Goal: Task Accomplishment & Management: Complete application form

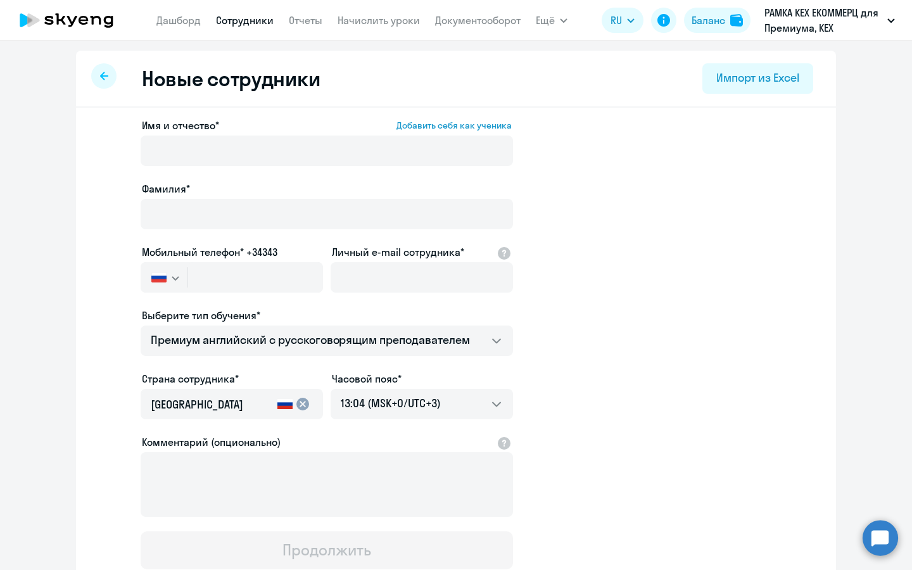
select select "english_adult_not_native_speaker_premium"
select select "3"
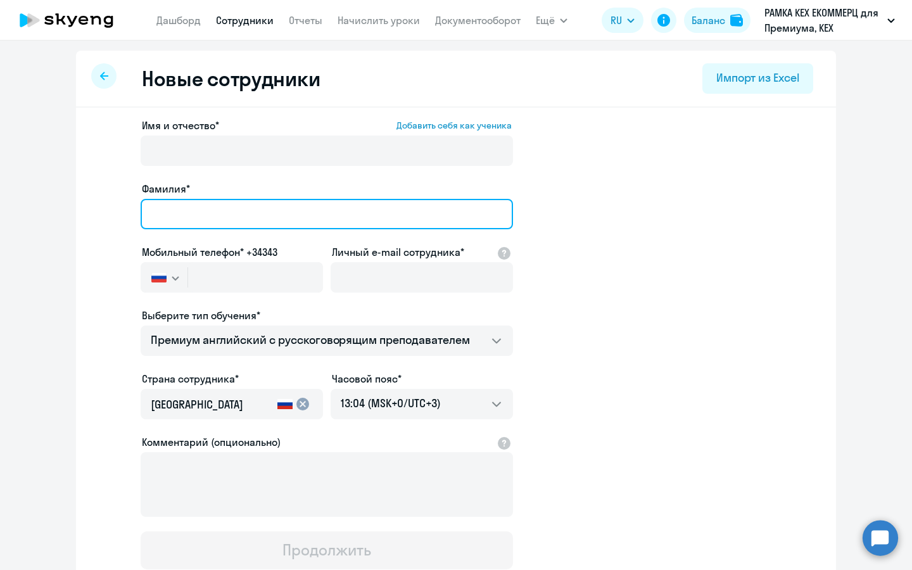
click at [317, 212] on input "Фамилия*" at bounding box center [327, 214] width 373 height 30
type input "П"
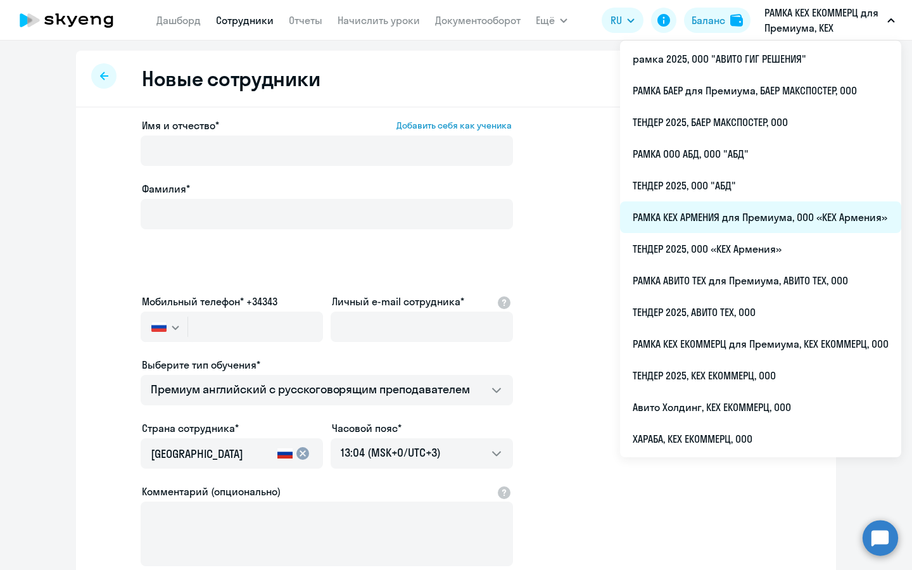
click at [757, 208] on li "РАМКА КЕХ АРМЕНИЯ для Премиума, ООО «КЕХ Армения»" at bounding box center [760, 218] width 281 height 32
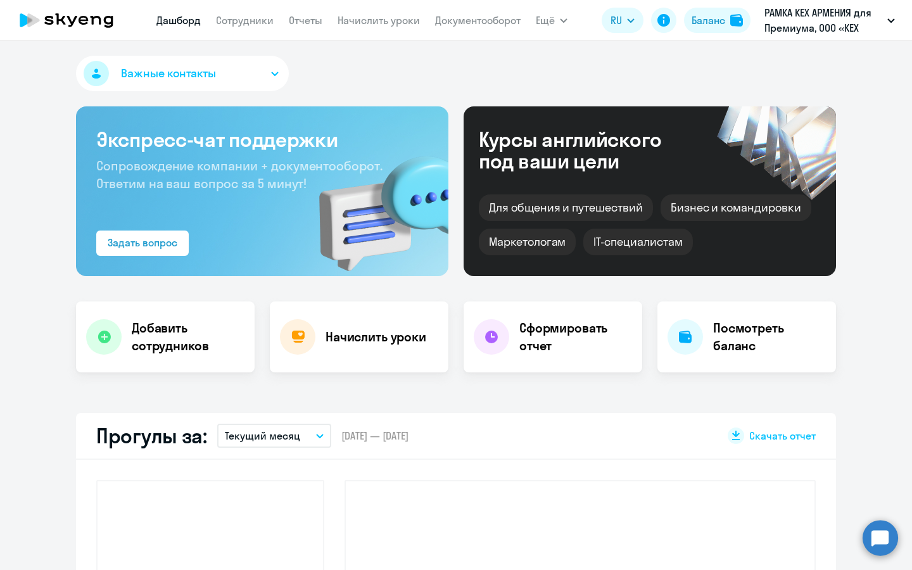
select select "30"
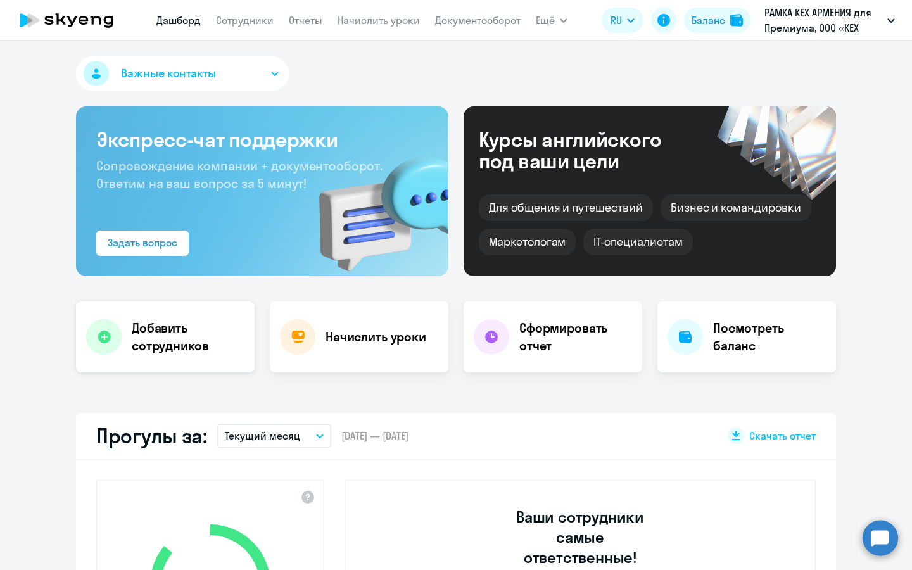
click at [188, 346] on h4 "Добавить сотрудников" at bounding box center [188, 336] width 113 height 35
select select "english_adult_not_native_speaker_premium"
select select "3"
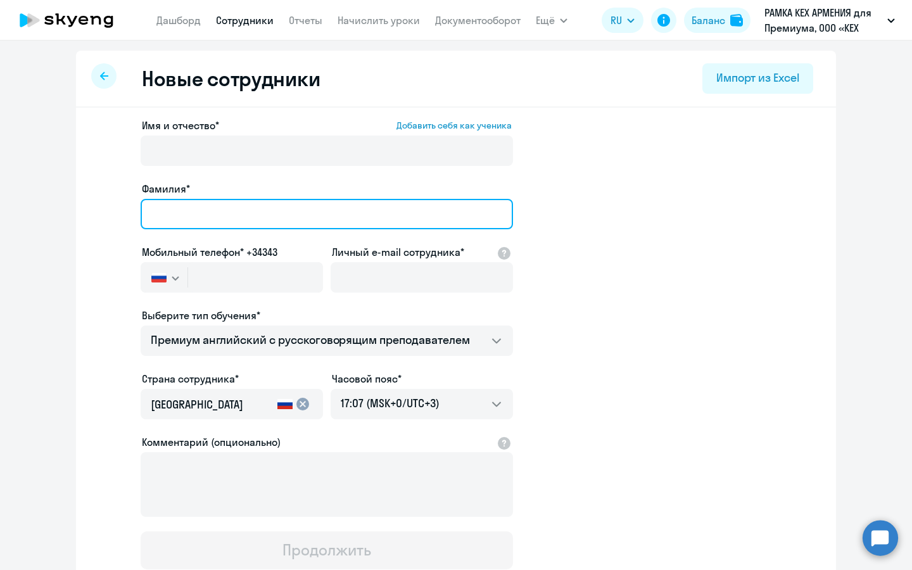
click at [364, 207] on input "Фамилия*" at bounding box center [327, 214] width 373 height 30
type input "[PERSON_NAME]"
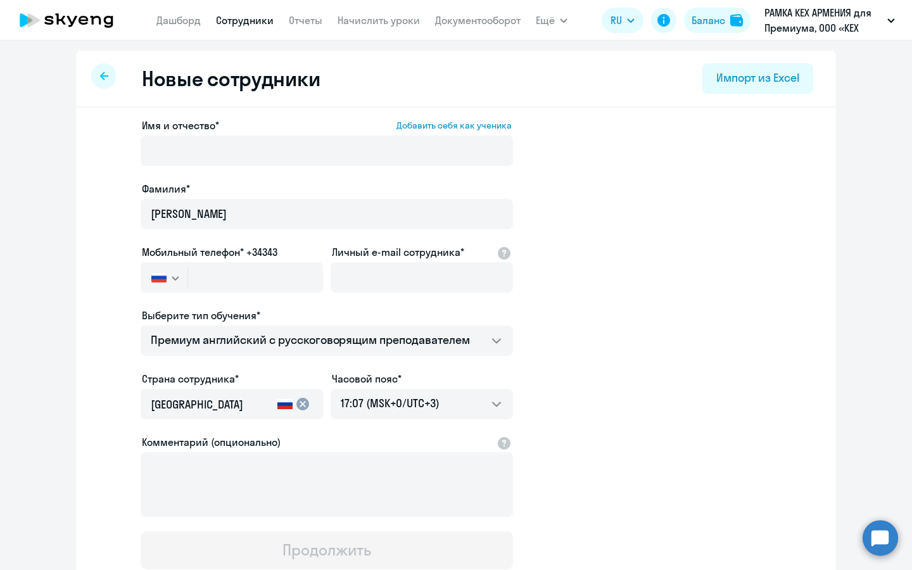
click at [391, 167] on div at bounding box center [327, 168] width 373 height 5
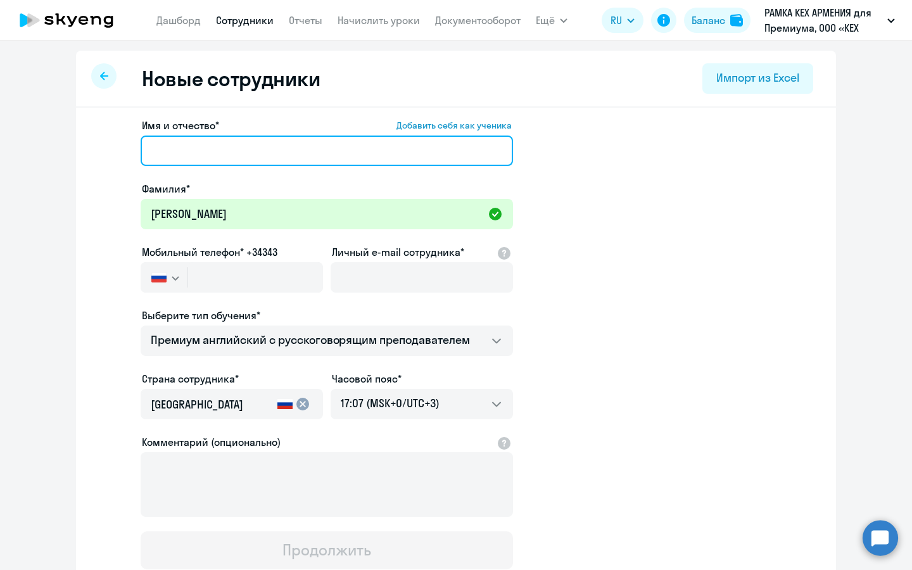
click at [250, 139] on input "Имя и отчество* Добавить себя как ученика" at bounding box center [327, 151] width 373 height 30
type input "[PERSON_NAME]"
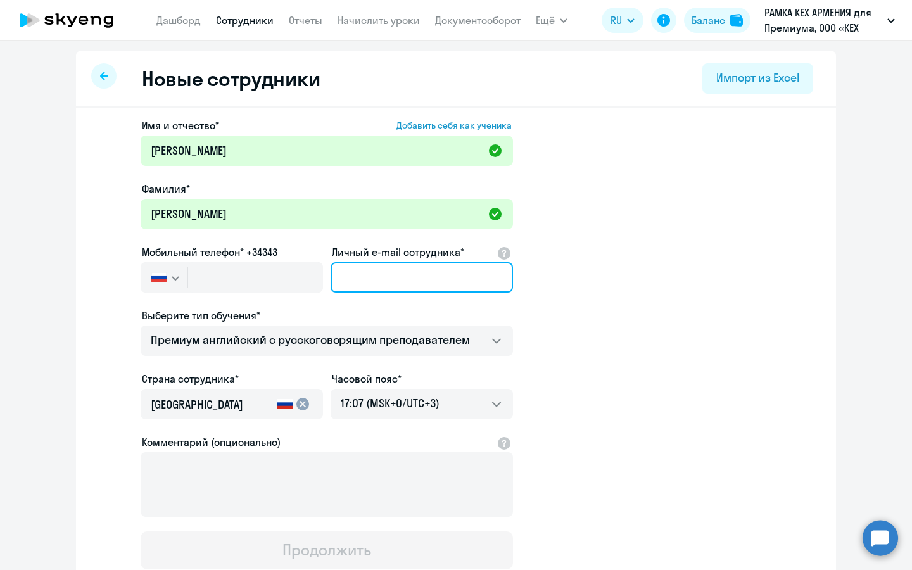
click at [395, 272] on input "Личный e-mail сотрудника*" at bounding box center [422, 277] width 182 height 30
paste input "[EMAIL_ADDRESS][DOMAIN_NAME]"
type input "[EMAIL_ADDRESS][DOMAIN_NAME]"
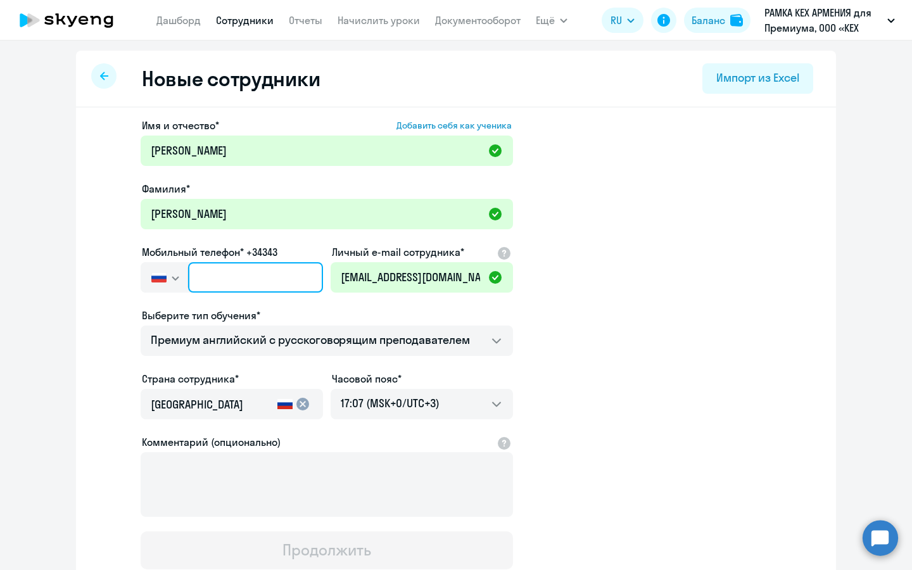
click at [243, 273] on input "text" at bounding box center [255, 277] width 135 height 30
paste input "[PHONE_NUMBER]"
type input "[PHONE_NUMBER]"
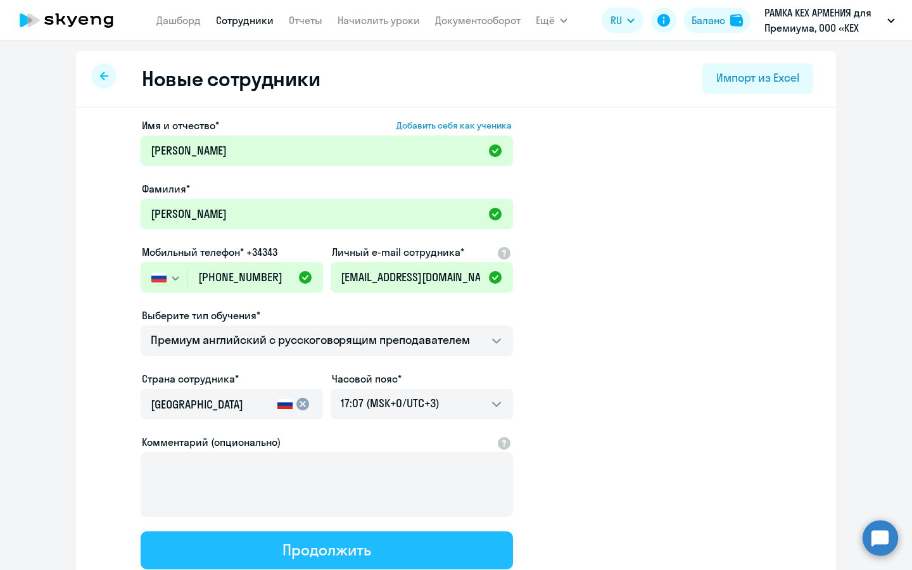
click at [357, 542] on div "Продолжить" at bounding box center [327, 550] width 88 height 20
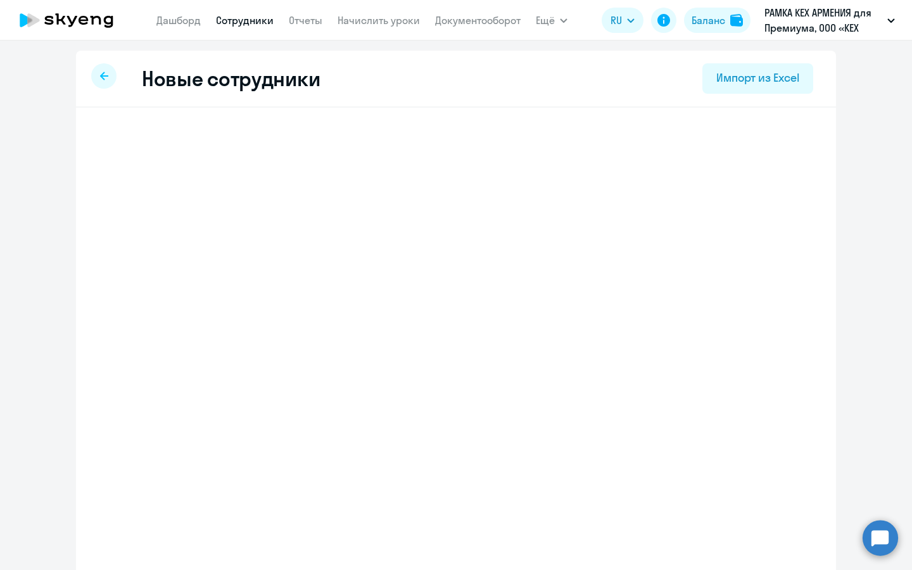
select select "english_adult_not_native_speaker_premium"
select select "3"
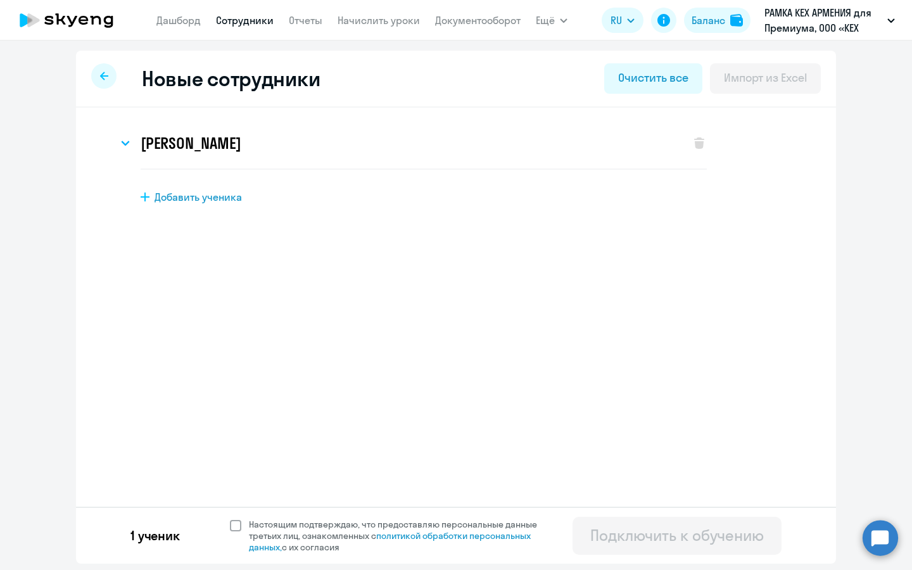
click at [312, 535] on span "Настоящим подтверждаю, что предоставляю персональные данные третьих лиц, ознако…" at bounding box center [401, 536] width 304 height 34
click at [230, 519] on input "Настоящим подтверждаю, что предоставляю персональные данные третьих лиц, ознако…" at bounding box center [229, 518] width 1 height 1
checkbox input "true"
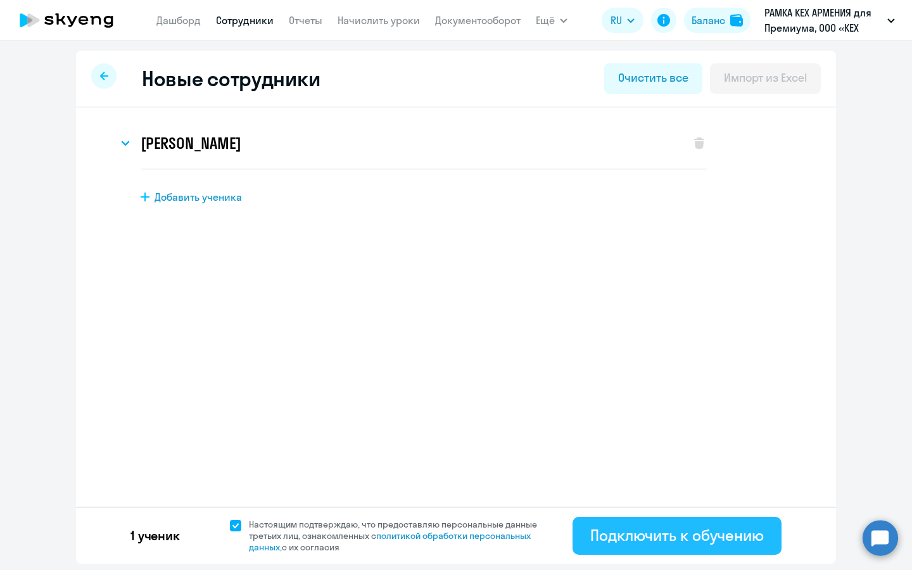
click at [669, 528] on div "Подключить к обучению" at bounding box center [678, 535] width 174 height 20
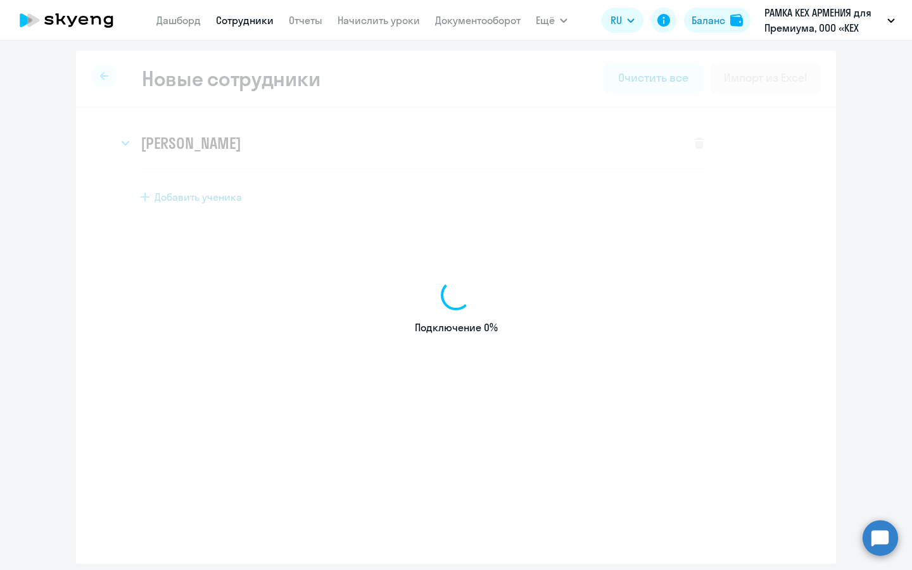
select select "english_adult_not_native_speaker_premium"
select select "3"
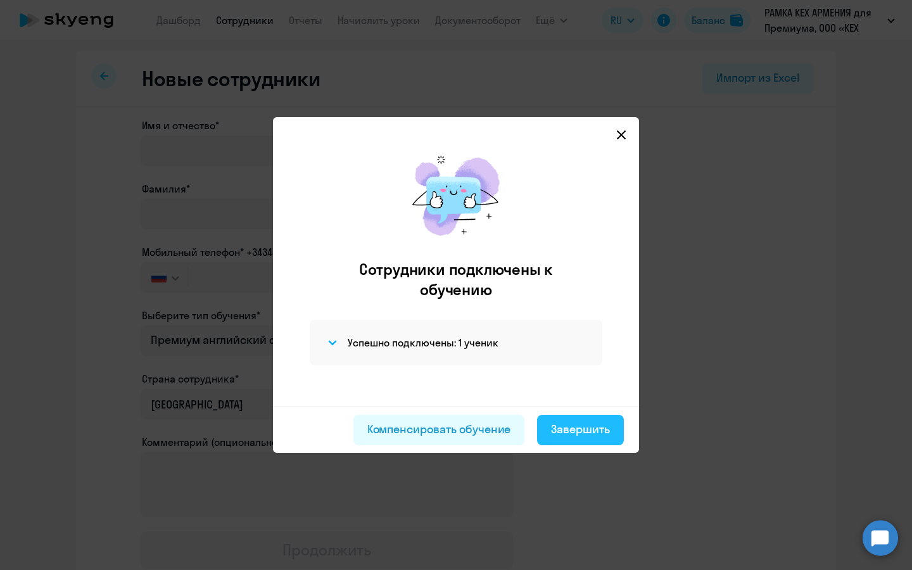
click at [573, 427] on div "Завершить" at bounding box center [580, 429] width 59 height 16
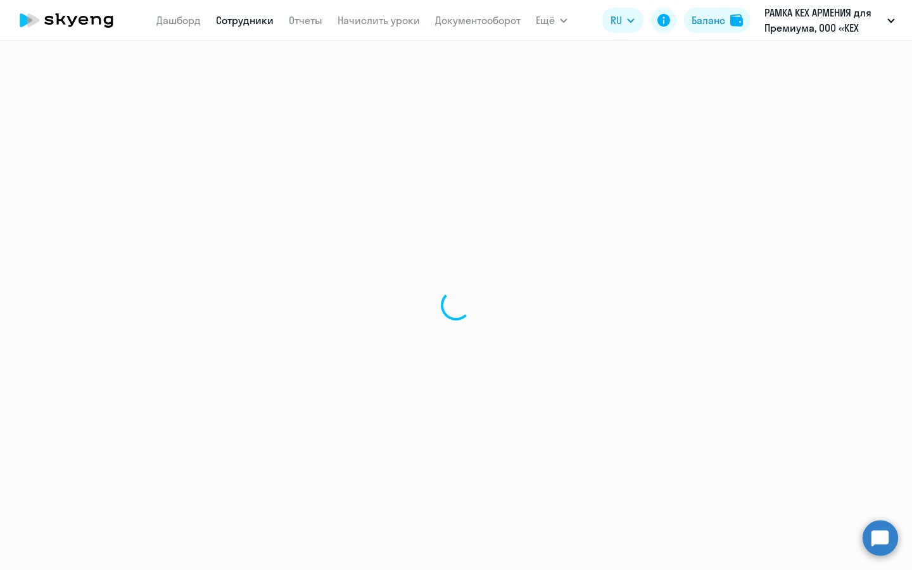
select select "30"
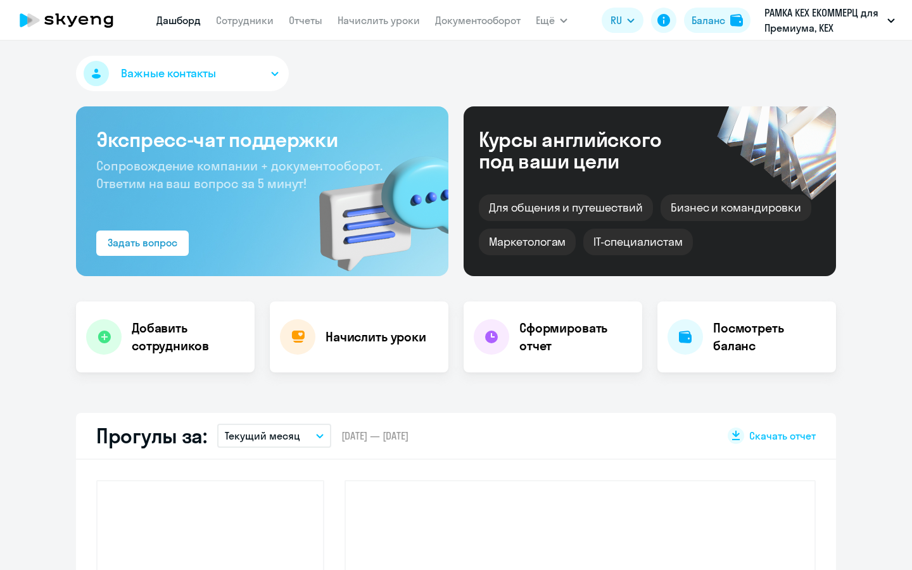
select select "30"
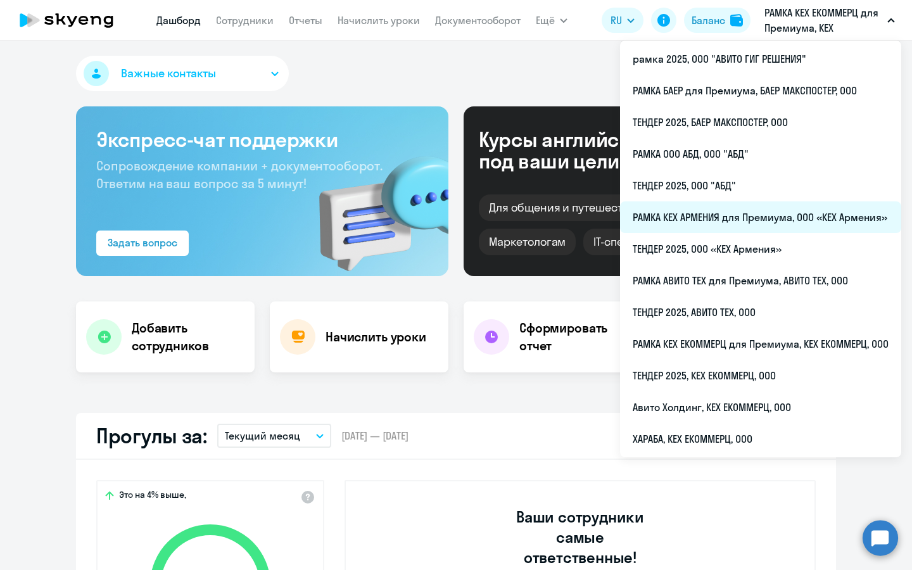
click at [726, 212] on li "РАМКА КЕХ АРМЕНИЯ для Премиума, ООО «КЕХ Армения»" at bounding box center [760, 218] width 281 height 32
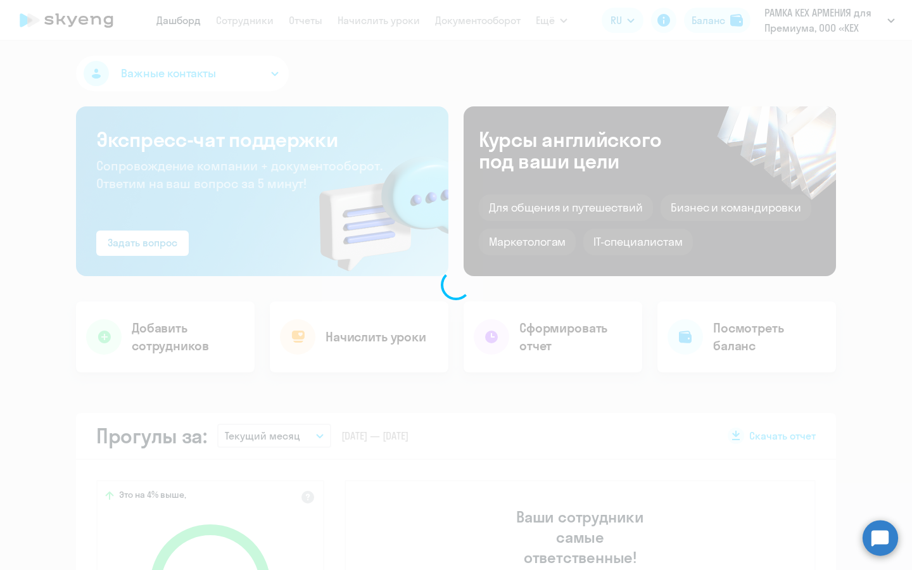
select select "30"
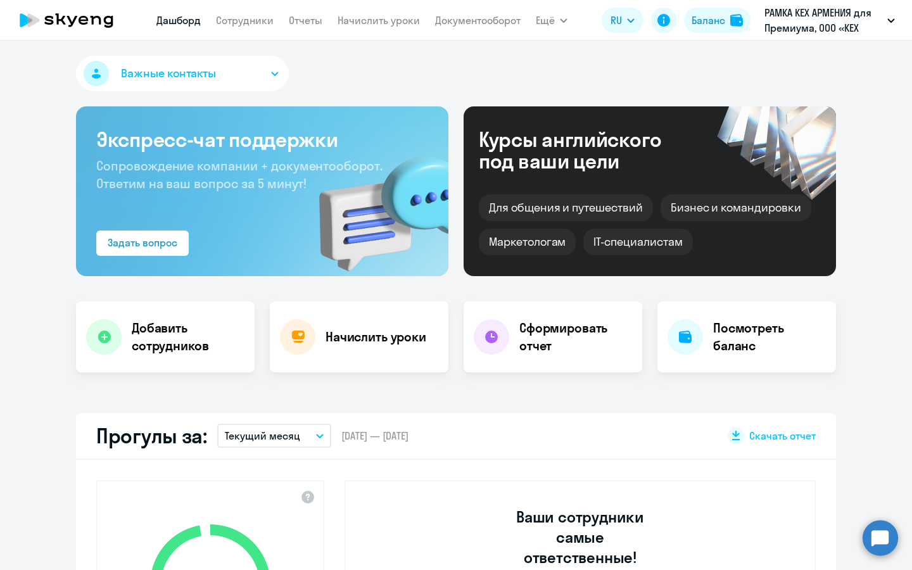
click at [237, 13] on app-menu-item-link "Сотрудники" at bounding box center [245, 21] width 58 height 16
click at [234, 25] on link "Сотрудники" at bounding box center [245, 20] width 58 height 13
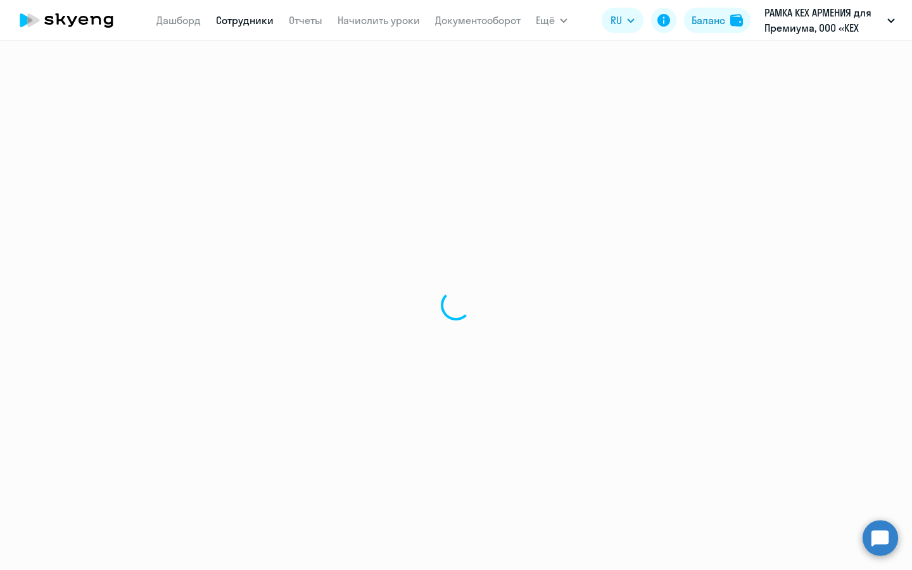
select select "30"
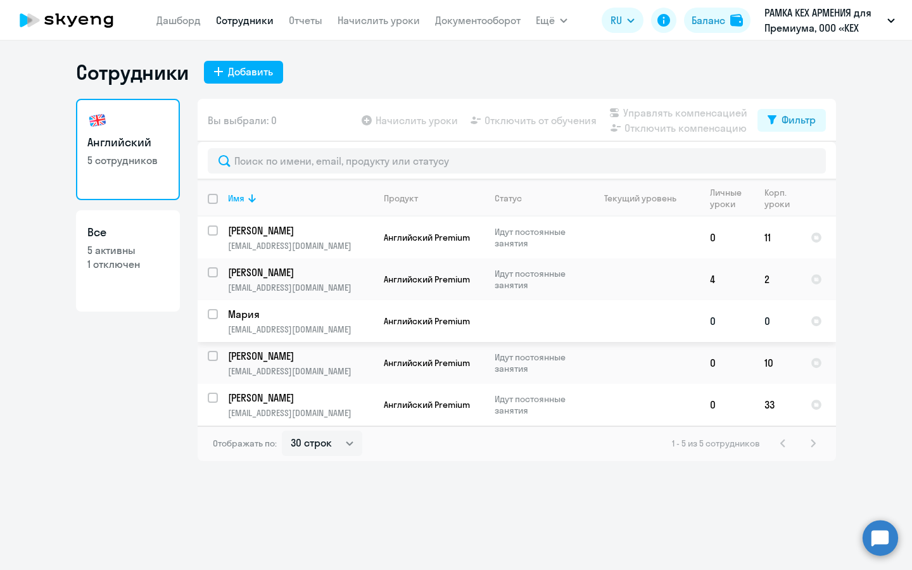
click at [267, 307] on p "Мария" at bounding box center [299, 314] width 143 height 14
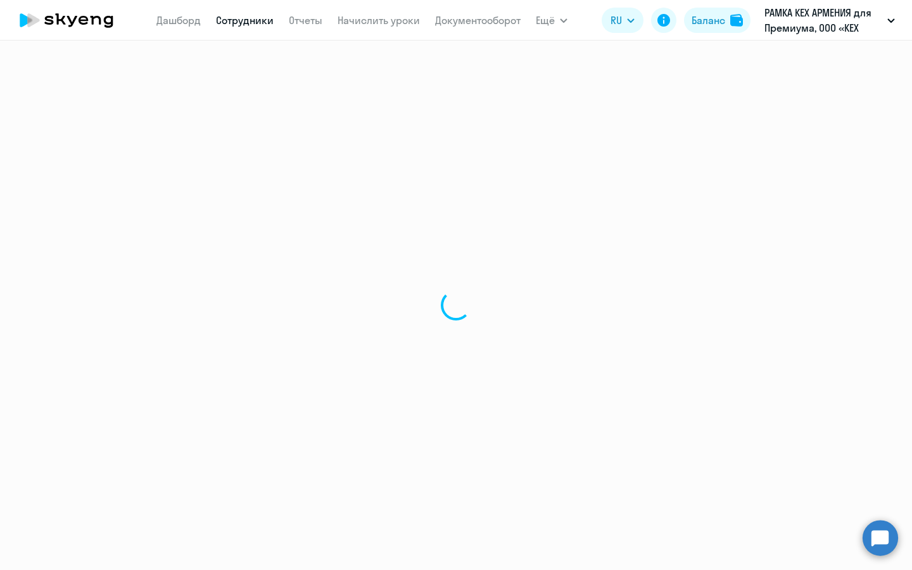
select select "english"
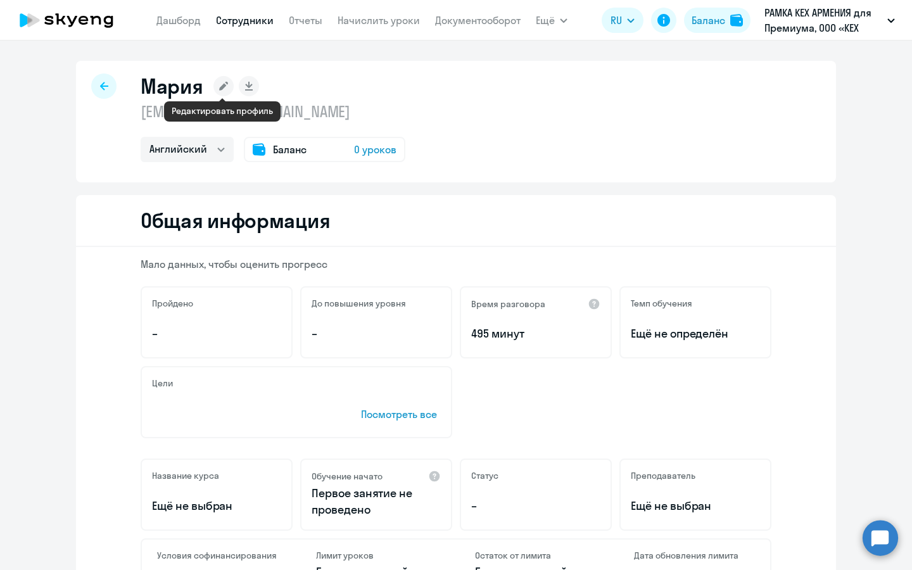
click at [231, 84] on rect at bounding box center [224, 86] width 20 height 20
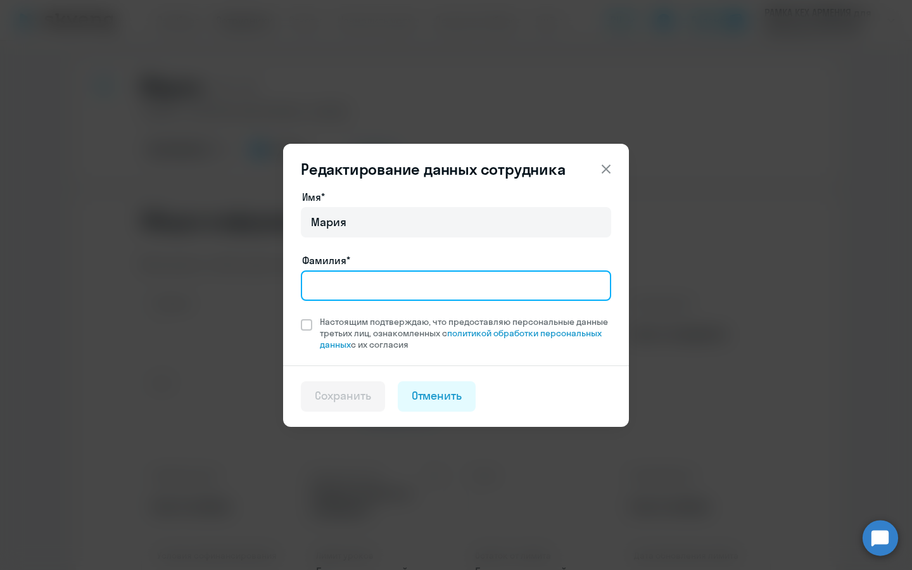
click at [356, 290] on input "Фамилия*" at bounding box center [456, 286] width 310 height 30
type input "G"
type input "[PERSON_NAME]"
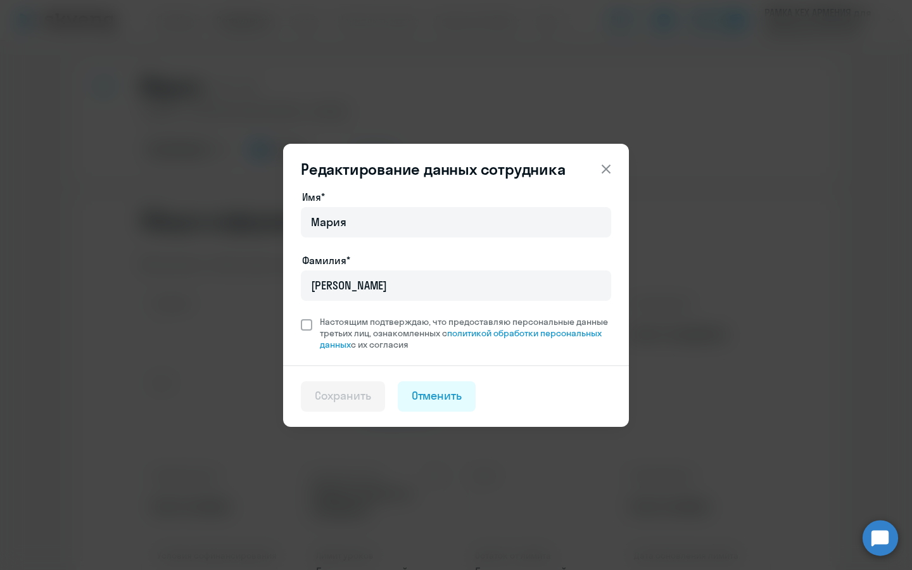
click at [325, 332] on span "Настоящим подтверждаю, что предоставляю персональные данные третьих лиц, ознако…" at bounding box center [465, 333] width 291 height 34
click at [301, 316] on input "Настоящим подтверждаю, что предоставляю персональные данные третьих лиц, ознако…" at bounding box center [300, 316] width 1 height 1
checkbox input "true"
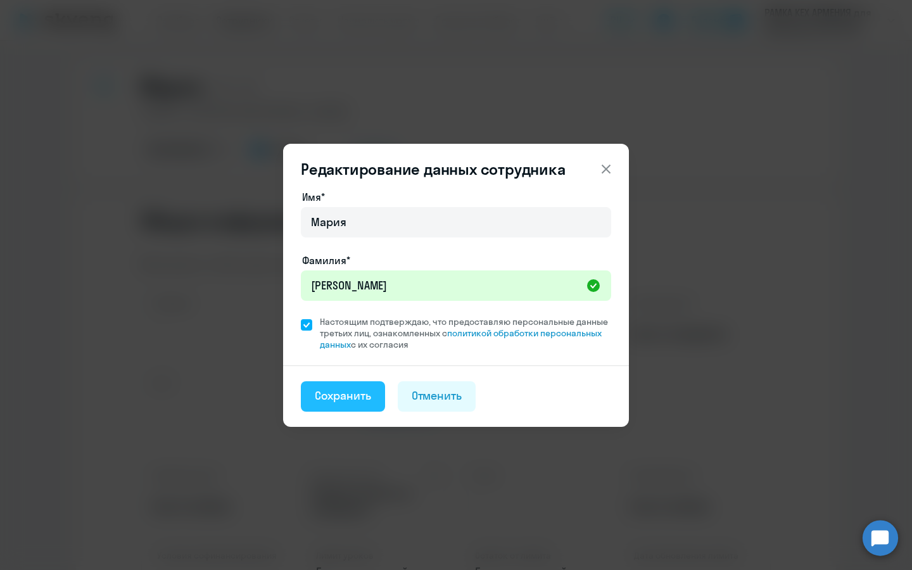
click at [348, 402] on div "Сохранить" at bounding box center [343, 396] width 56 height 16
select select "english"
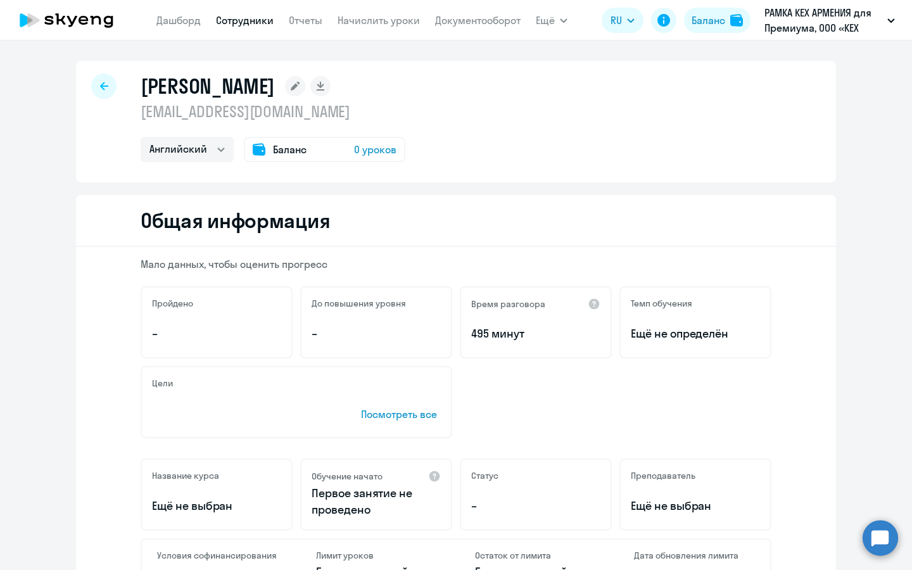
click at [368, 151] on span "0 уроков" at bounding box center [375, 149] width 42 height 15
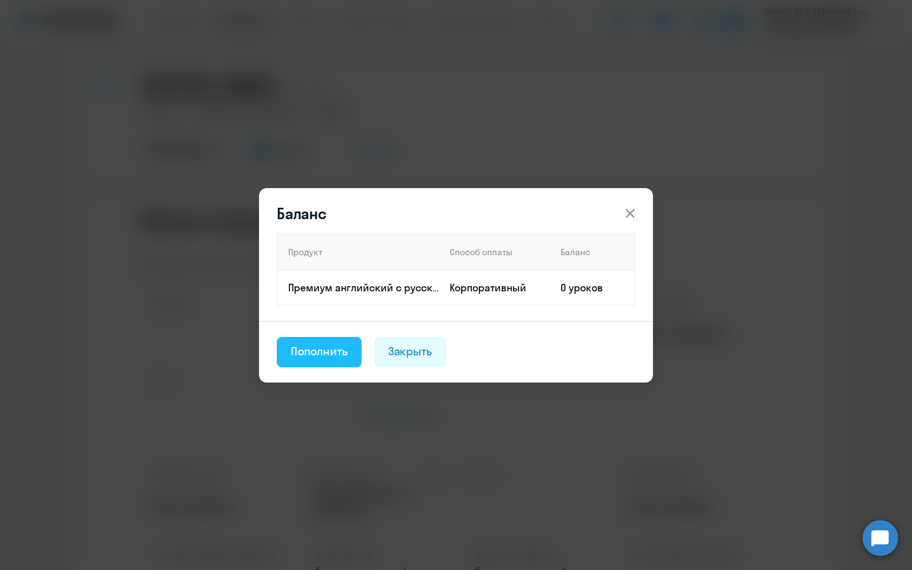
click at [328, 350] on div "Пополнить" at bounding box center [319, 351] width 57 height 16
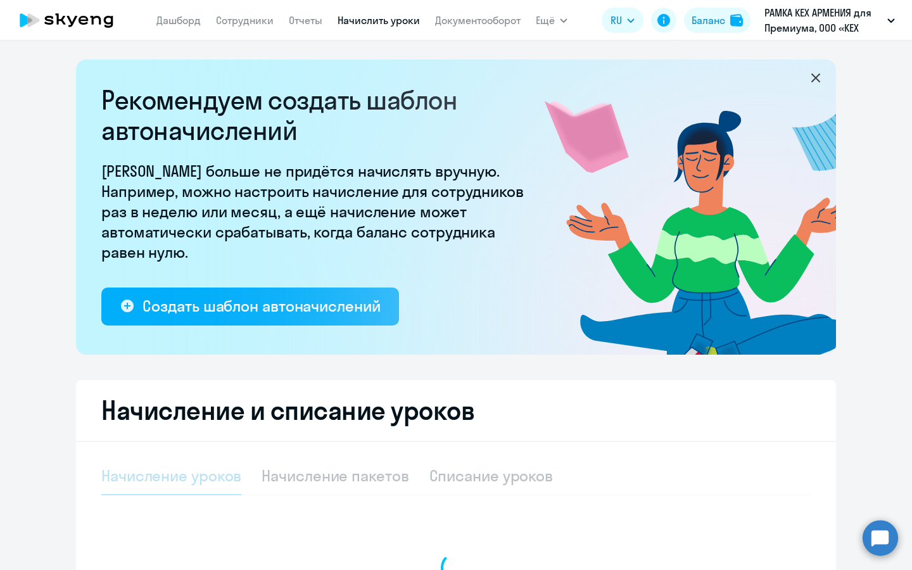
select select "10"
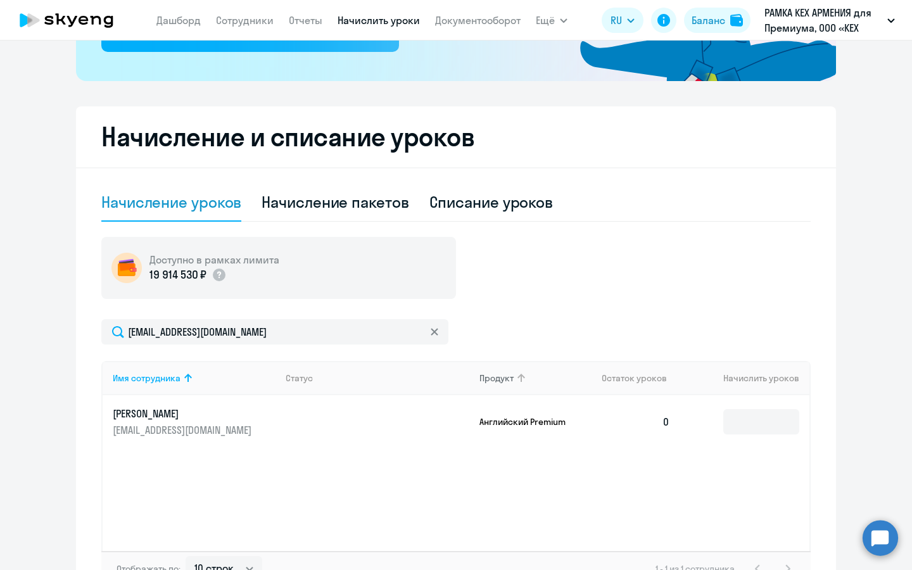
scroll to position [304, 0]
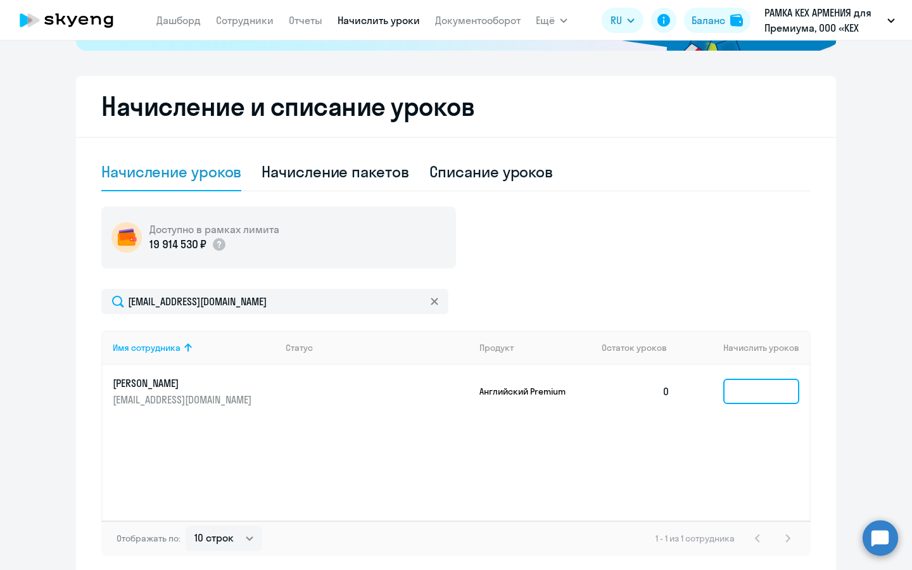
click at [760, 400] on input at bounding box center [762, 391] width 76 height 25
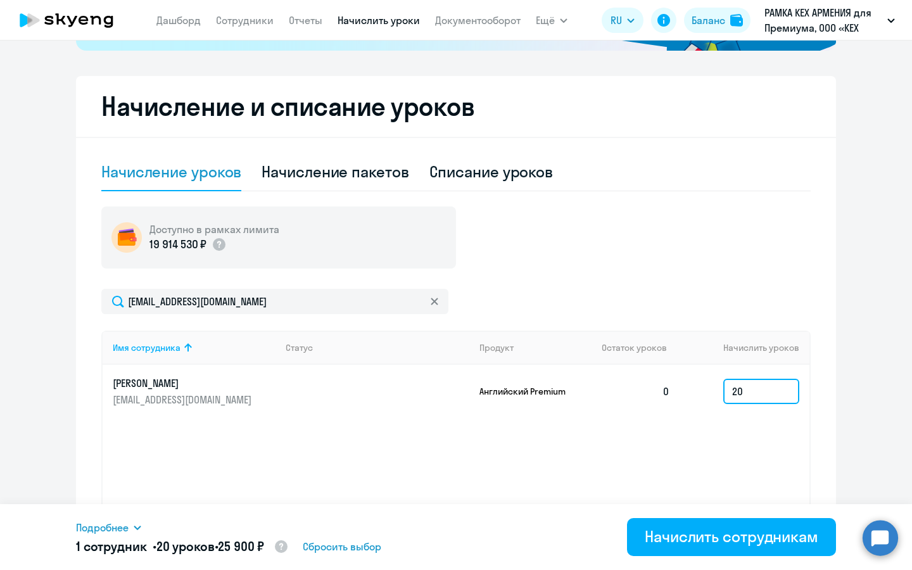
type input "2"
type input "1"
type input "17"
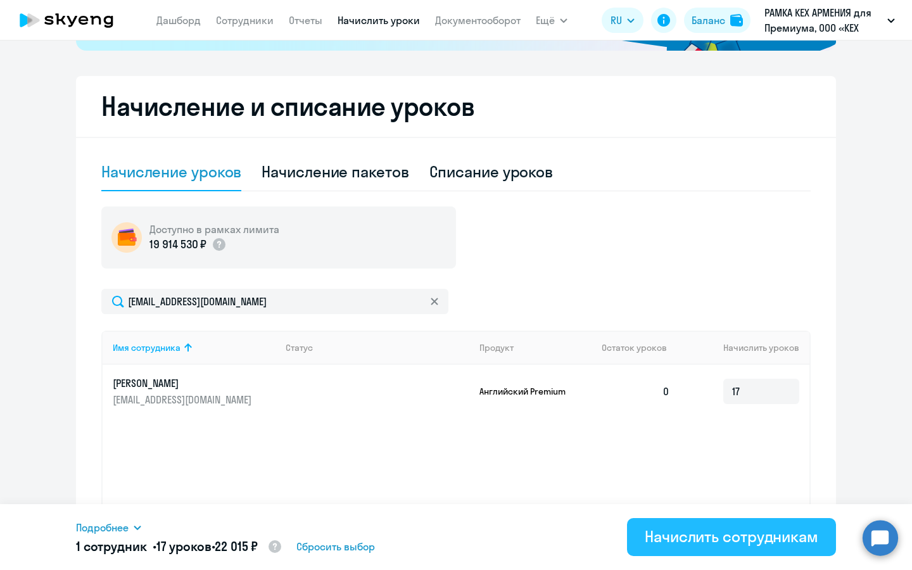
click at [682, 535] on div "Начислить сотрудникам" at bounding box center [732, 537] width 174 height 20
